Goal: Task Accomplishment & Management: Use online tool/utility

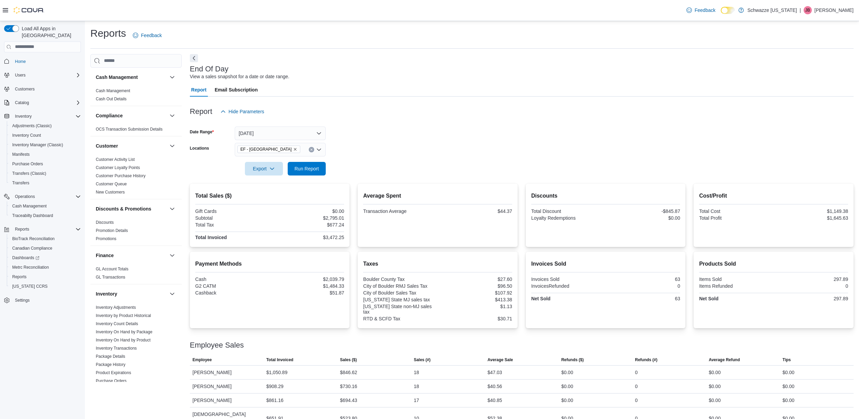
click at [306, 166] on span "Run Report" at bounding box center [307, 168] width 24 height 7
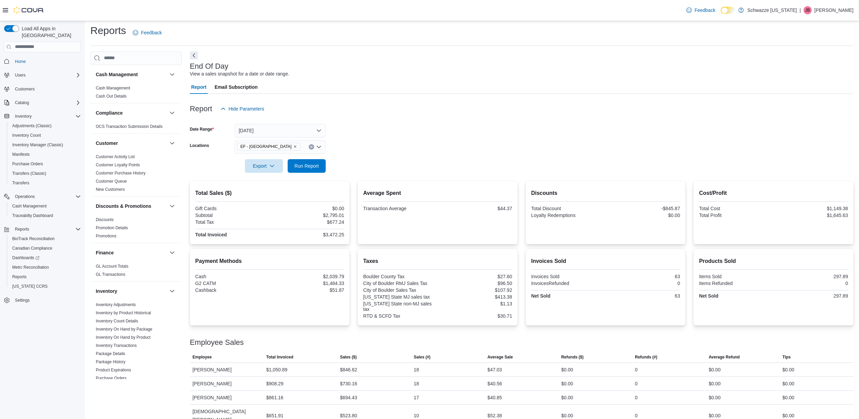
scroll to position [373, 0]
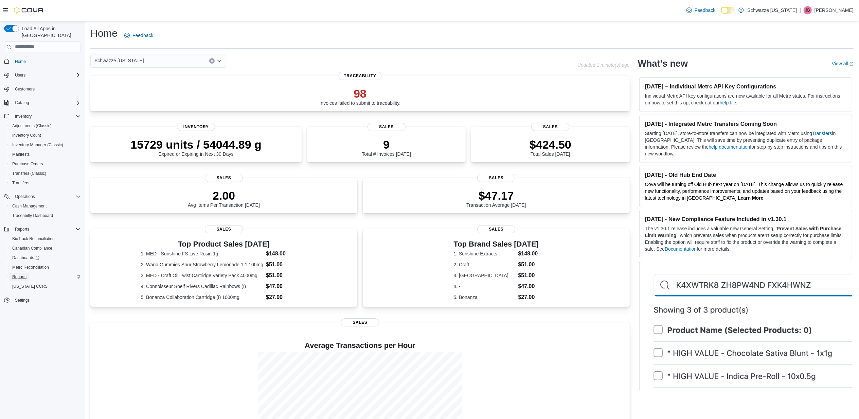
click at [19, 274] on span "Reports" at bounding box center [19, 276] width 14 height 5
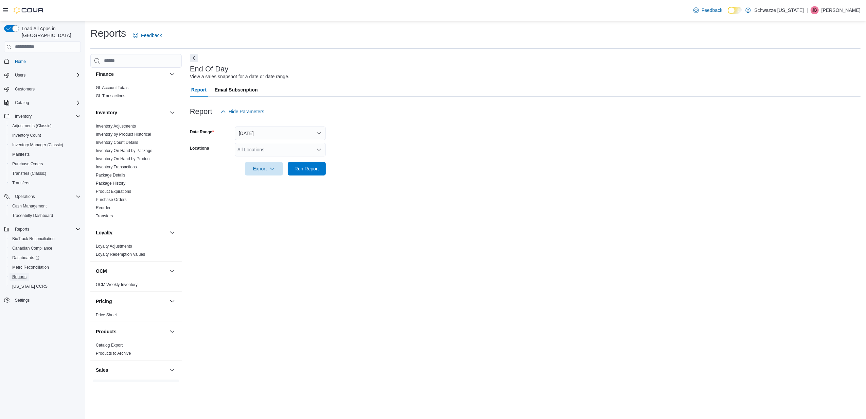
scroll to position [362, 0]
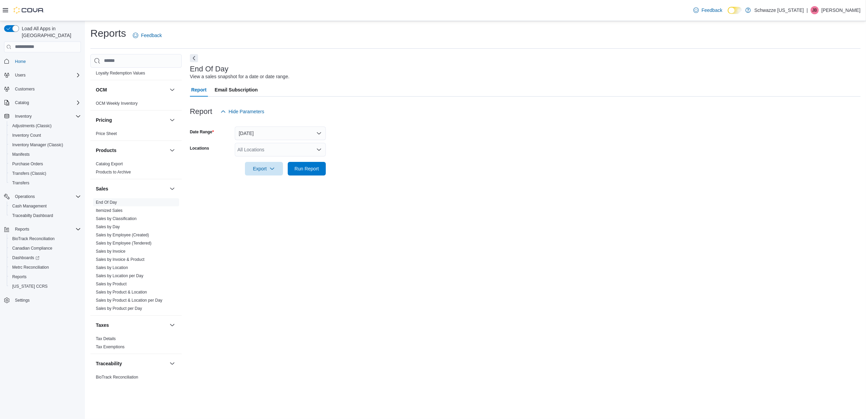
click at [256, 147] on div "All Locations" at bounding box center [280, 150] width 91 height 14
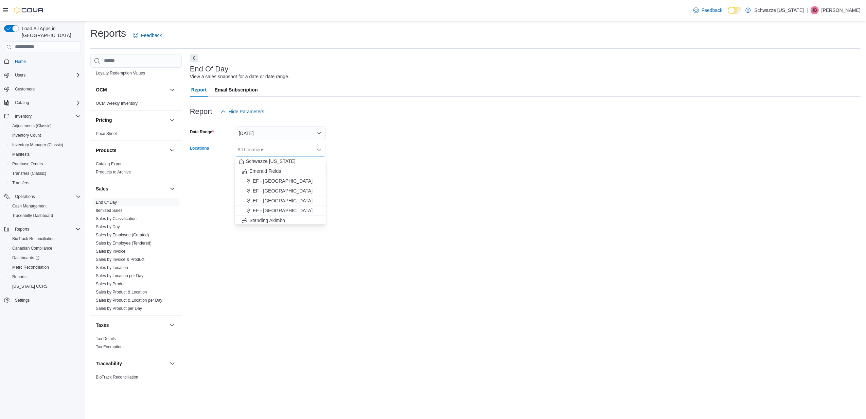
click at [287, 201] on span "EF - [GEOGRAPHIC_DATA]" at bounding box center [283, 200] width 60 height 7
drag, startPoint x: 389, startPoint y: 200, endPoint x: 312, endPoint y: 173, distance: 82.0
click at [385, 199] on div "End Of Day View a sales snapshot for a date or date range. Report Email Subscri…" at bounding box center [525, 218] width 671 height 328
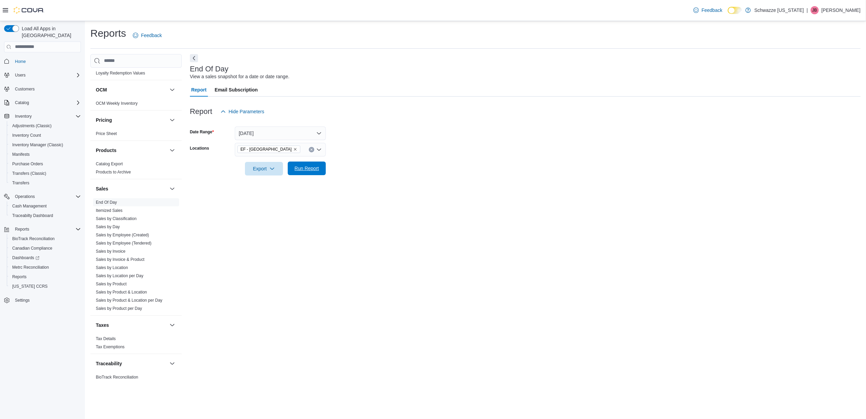
click at [306, 168] on span "Run Report" at bounding box center [307, 168] width 24 height 7
